Goal: Navigation & Orientation: Find specific page/section

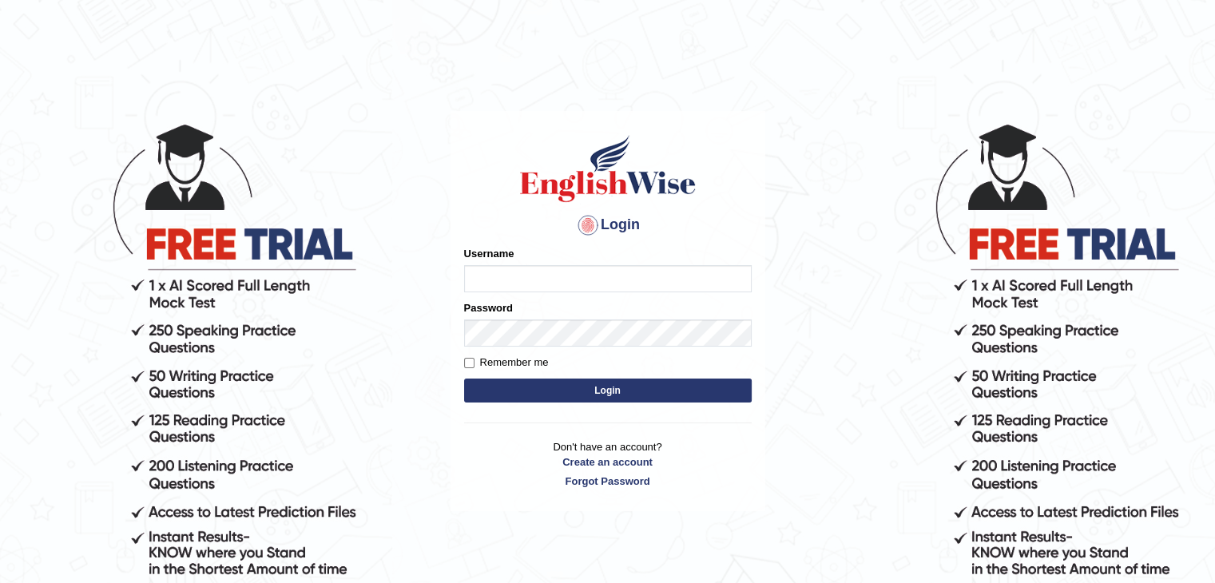
type input "mambwe"
click at [534, 386] on button "Login" at bounding box center [608, 391] width 288 height 24
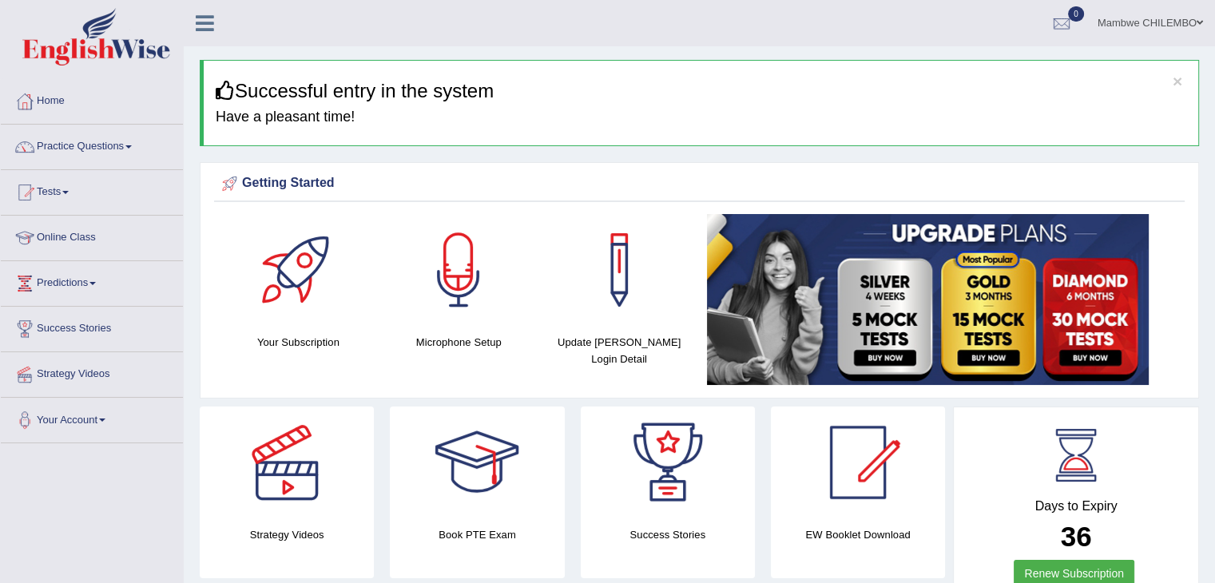
click at [930, 107] on div "× Successful entry in the system Have a pleasant time!" at bounding box center [699, 103] width 999 height 86
click at [751, 470] on link at bounding box center [668, 463] width 174 height 112
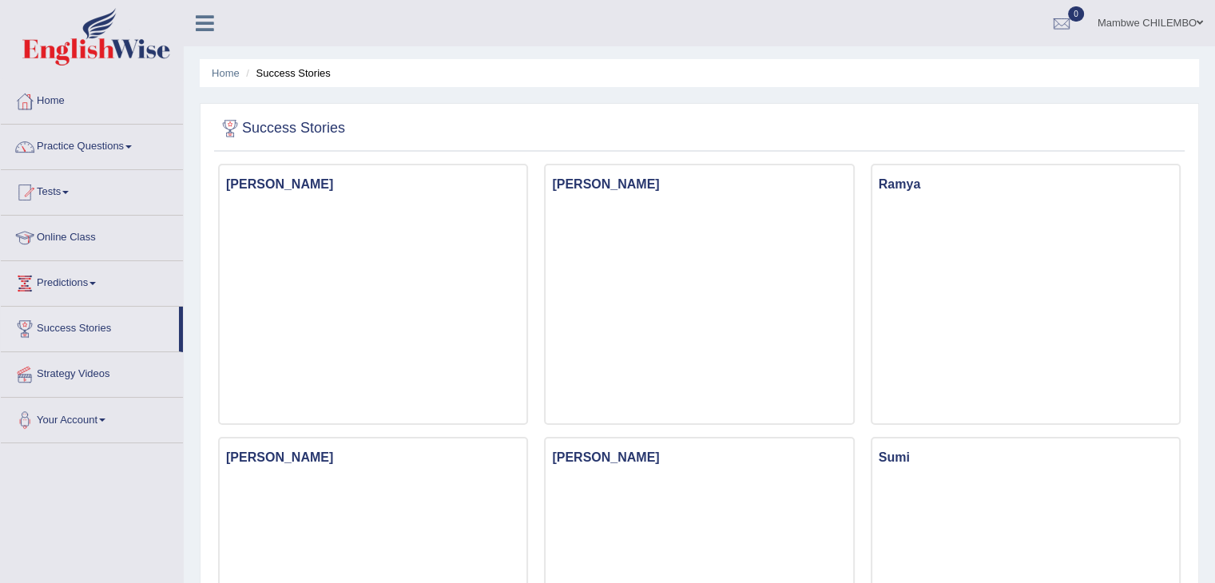
click at [827, 77] on ul "Home Success Stories" at bounding box center [699, 73] width 999 height 28
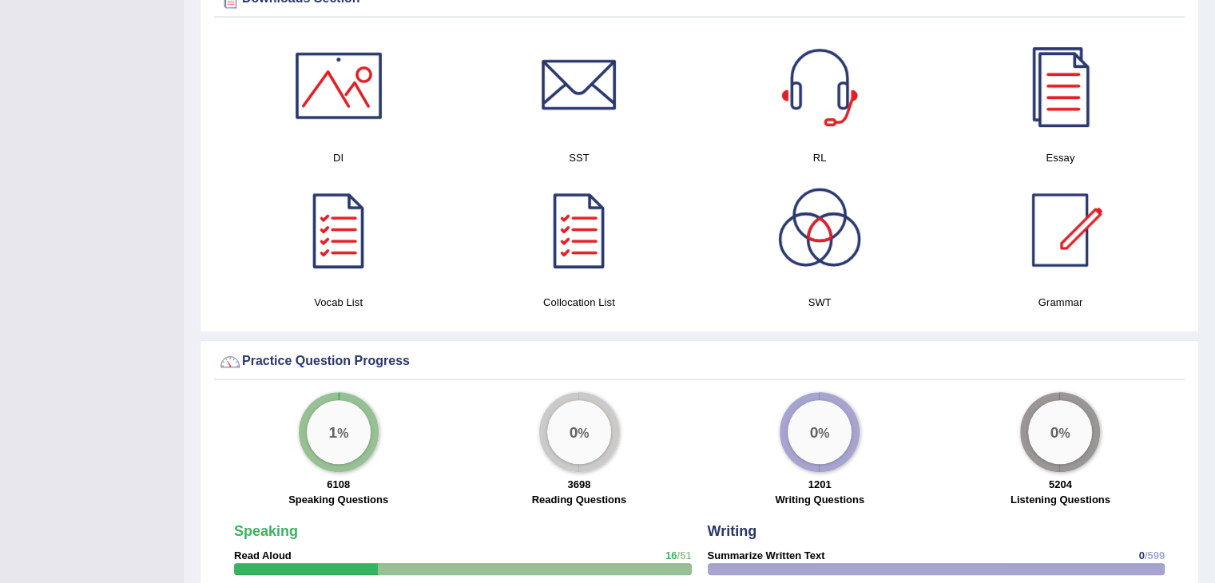
scroll to position [837, 0]
click at [825, 270] on div at bounding box center [820, 229] width 112 height 112
click at [359, 108] on div at bounding box center [339, 85] width 112 height 112
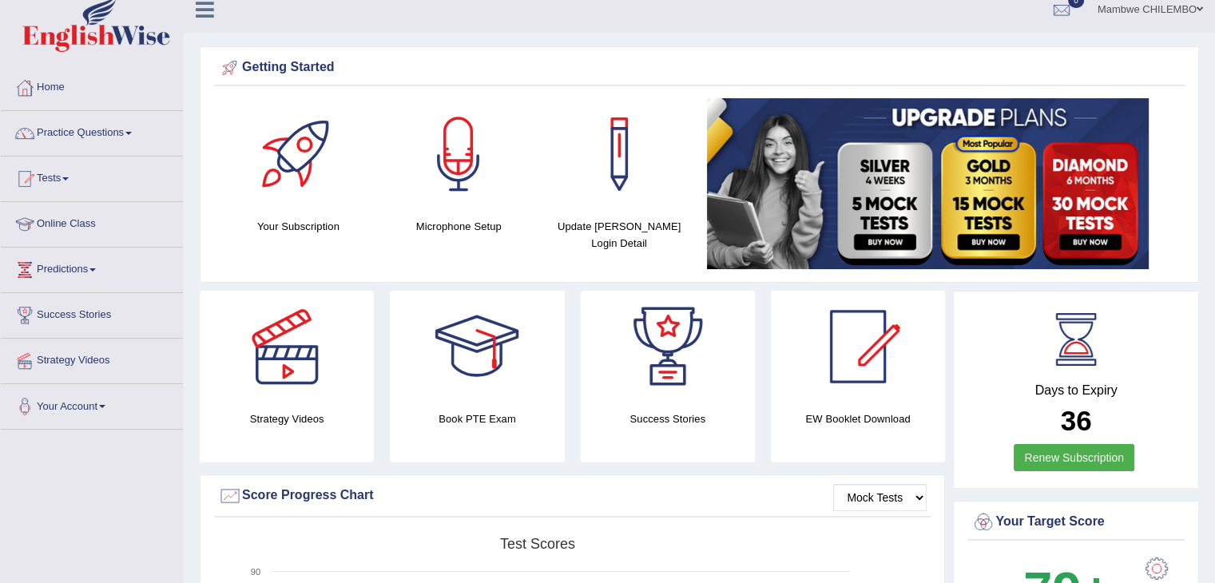
scroll to position [0, 0]
